Goal: Find contact information

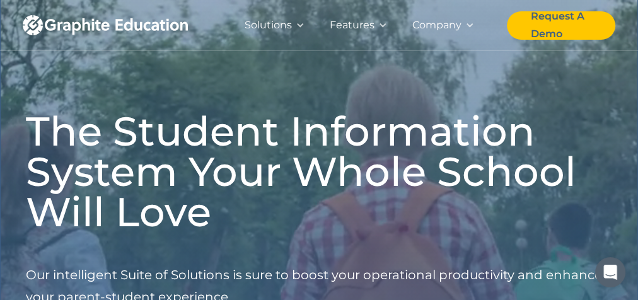
click at [456, 30] on div "Company" at bounding box center [436, 25] width 49 height 18
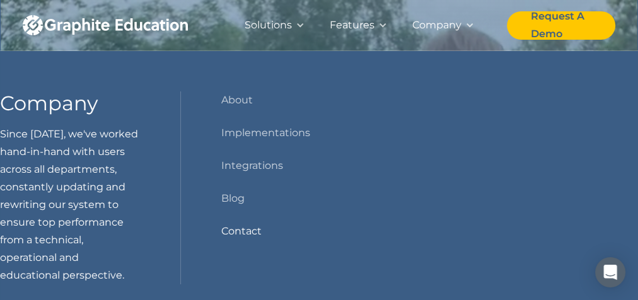
click at [241, 228] on link "Contact" at bounding box center [241, 232] width 40 height 18
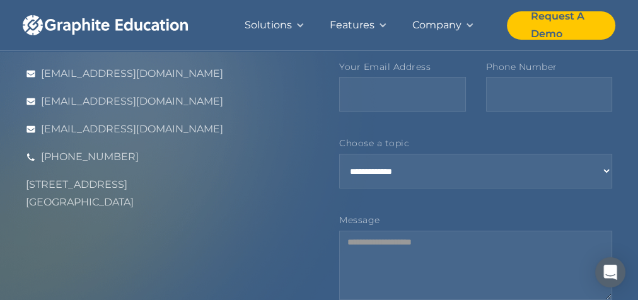
scroll to position [199, 0]
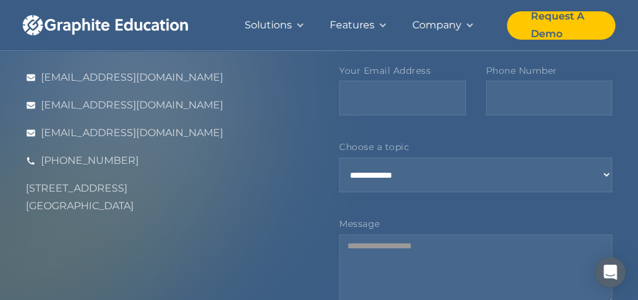
drag, startPoint x: 28, startPoint y: 185, endPoint x: 119, endPoint y: 200, distance: 92.0
click at [119, 200] on div "[STREET_ADDRESS]" at bounding box center [162, 197] width 273 height 35
copy div "[STREET_ADDRESS]"
